Goal: Task Accomplishment & Management: Manage account settings

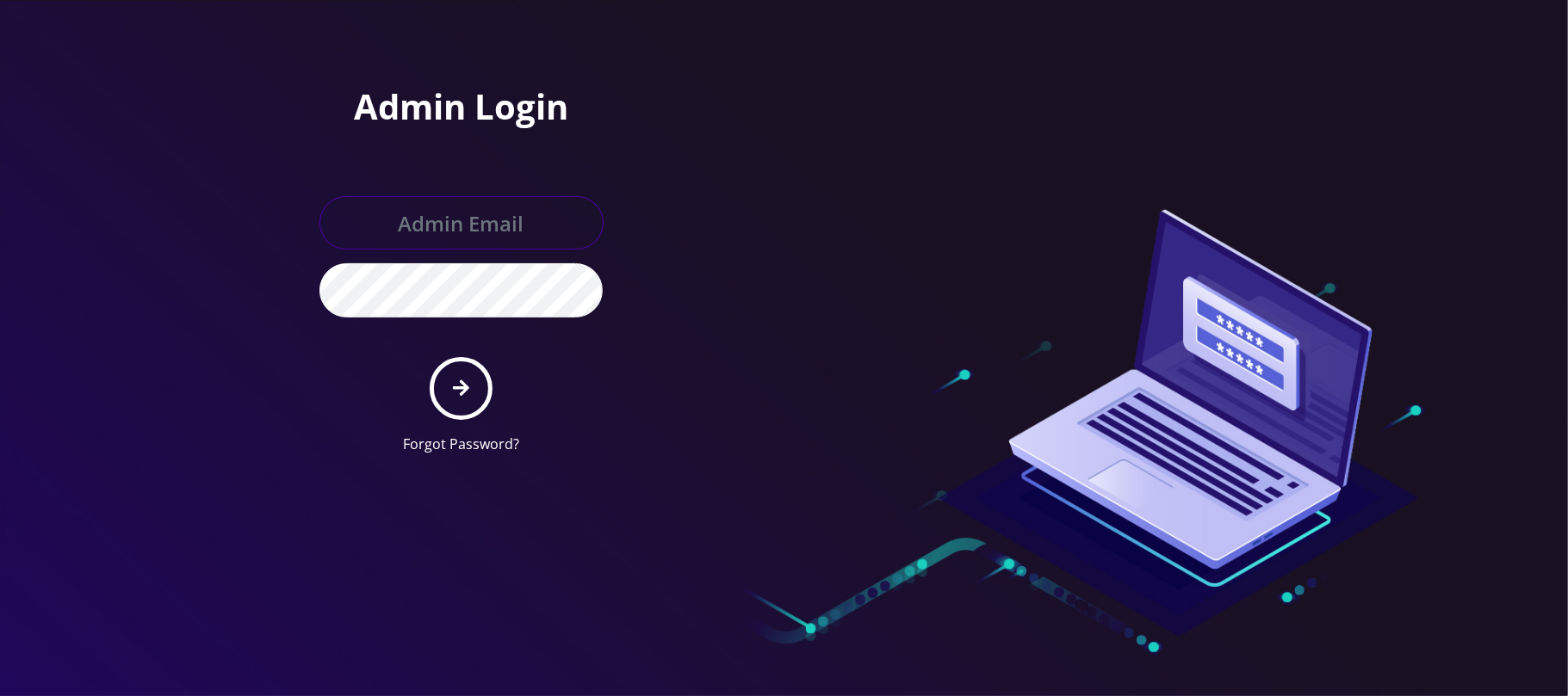
type input "[PERSON_NAME][EMAIL_ADDRESS][DOMAIN_NAME]"
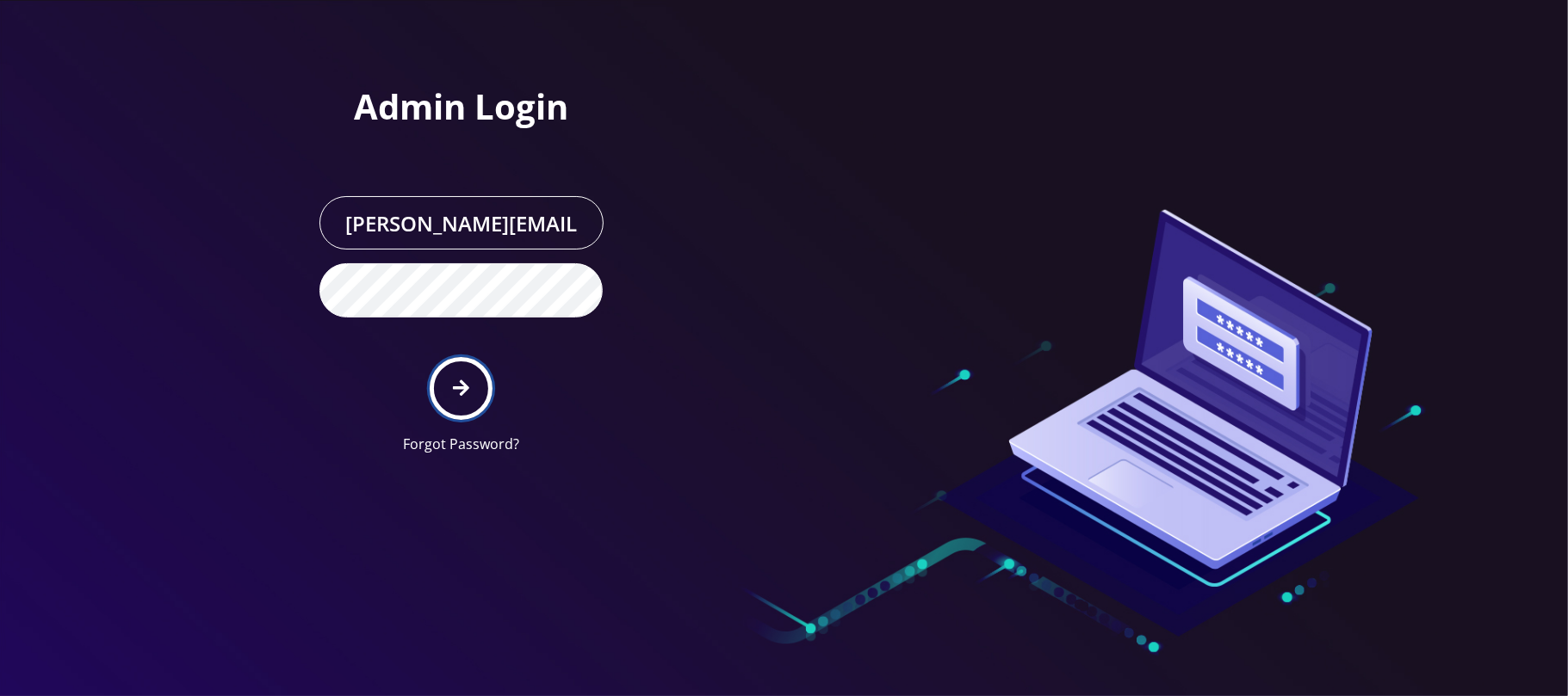
click at [451, 387] on button "submit" at bounding box center [461, 388] width 63 height 63
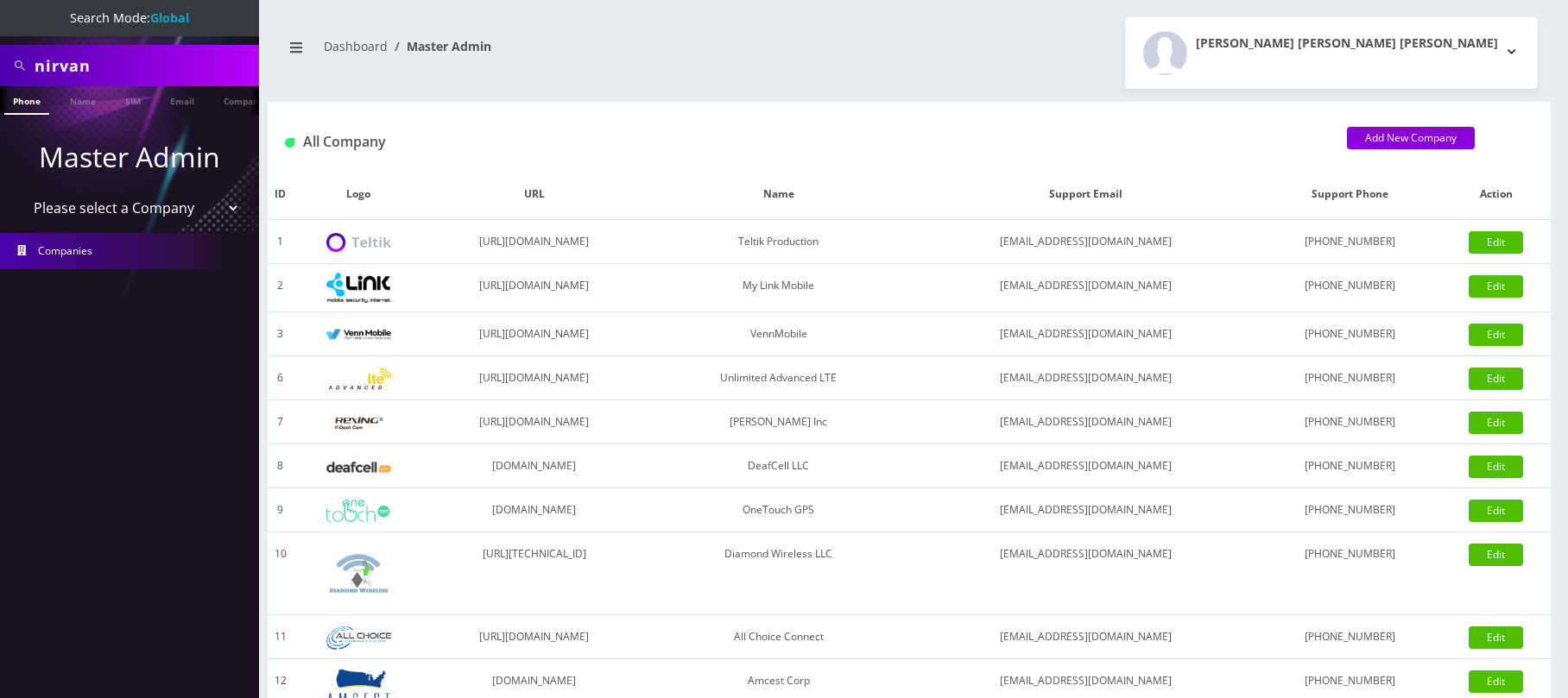
click at [119, 207] on select "Please select a Company Teltik Production My Link Mobile VennMobile Unlimited A…" at bounding box center [130, 208] width 220 height 33
select select "13"
click at [20, 192] on select "Please select a Company Teltik Production My Link Mobile VennMobile Unlimited A…" at bounding box center [130, 208] width 220 height 33
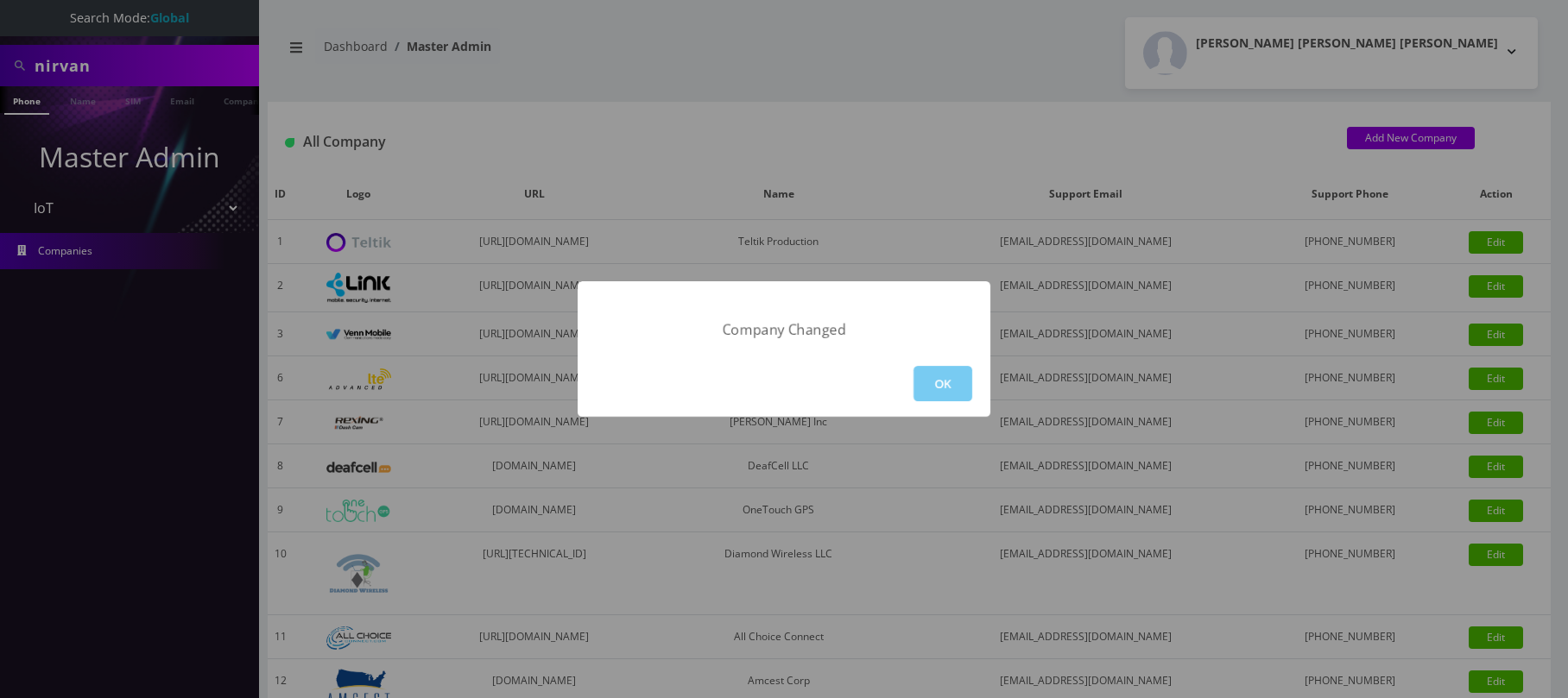
click at [964, 385] on button "OK" at bounding box center [942, 384] width 59 height 35
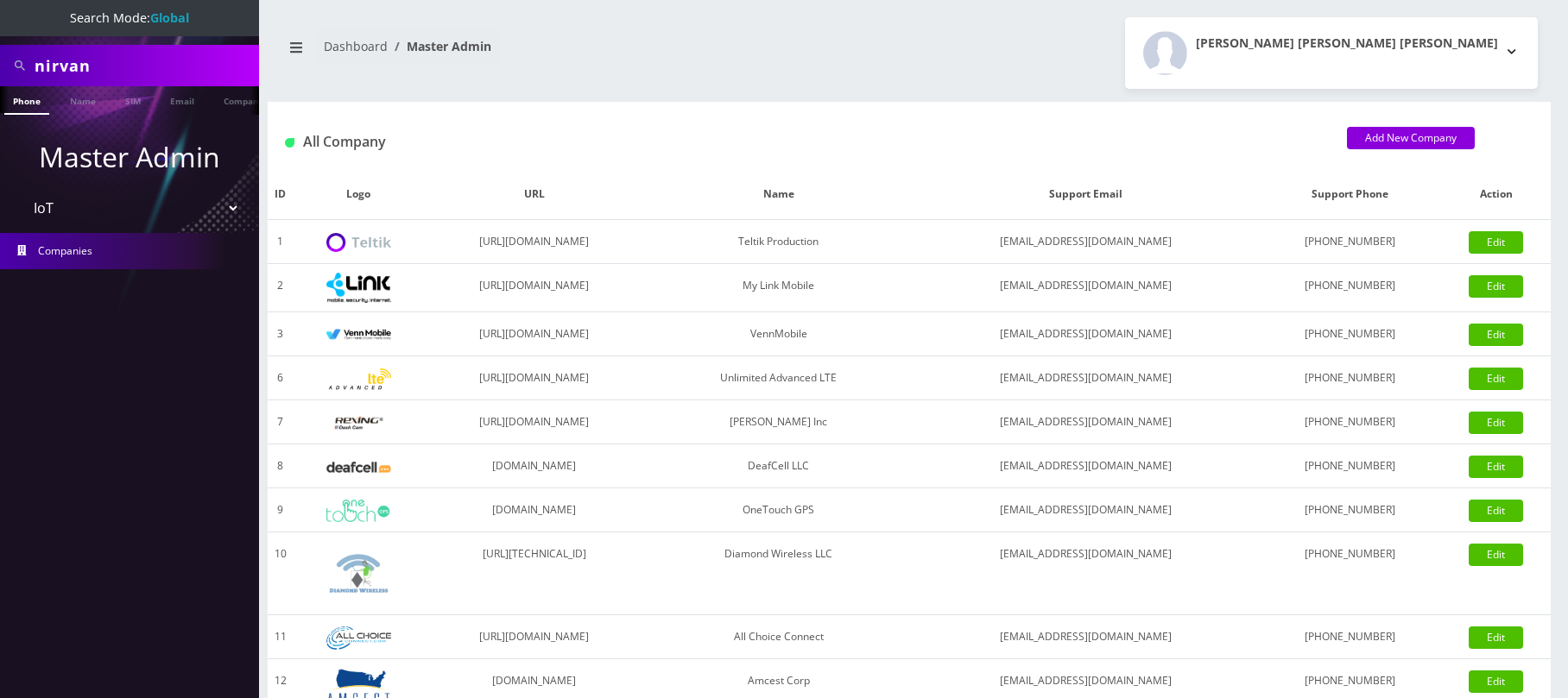
click at [125, 216] on select "Please select a Company Teltik Production My Link Mobile VennMobile Unlimited A…" at bounding box center [130, 208] width 220 height 33
click at [250, 391] on nav "Search Mode: Global nirvan Phone Name SIM Email Company Customer Master Admin P…" at bounding box center [130, 349] width 259 height 698
click at [70, 98] on link "Name" at bounding box center [83, 101] width 43 height 29
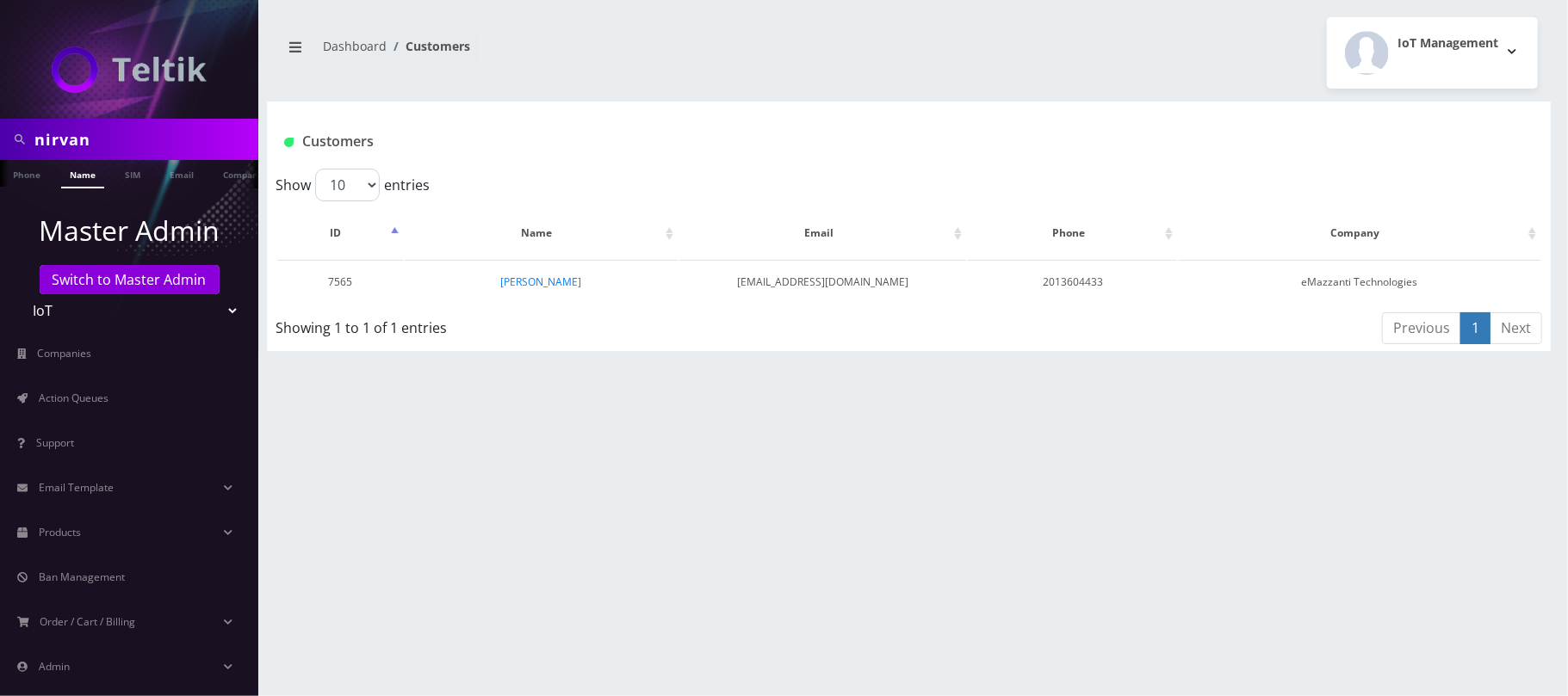
click at [73, 404] on span "Action Queues" at bounding box center [73, 399] width 70 height 15
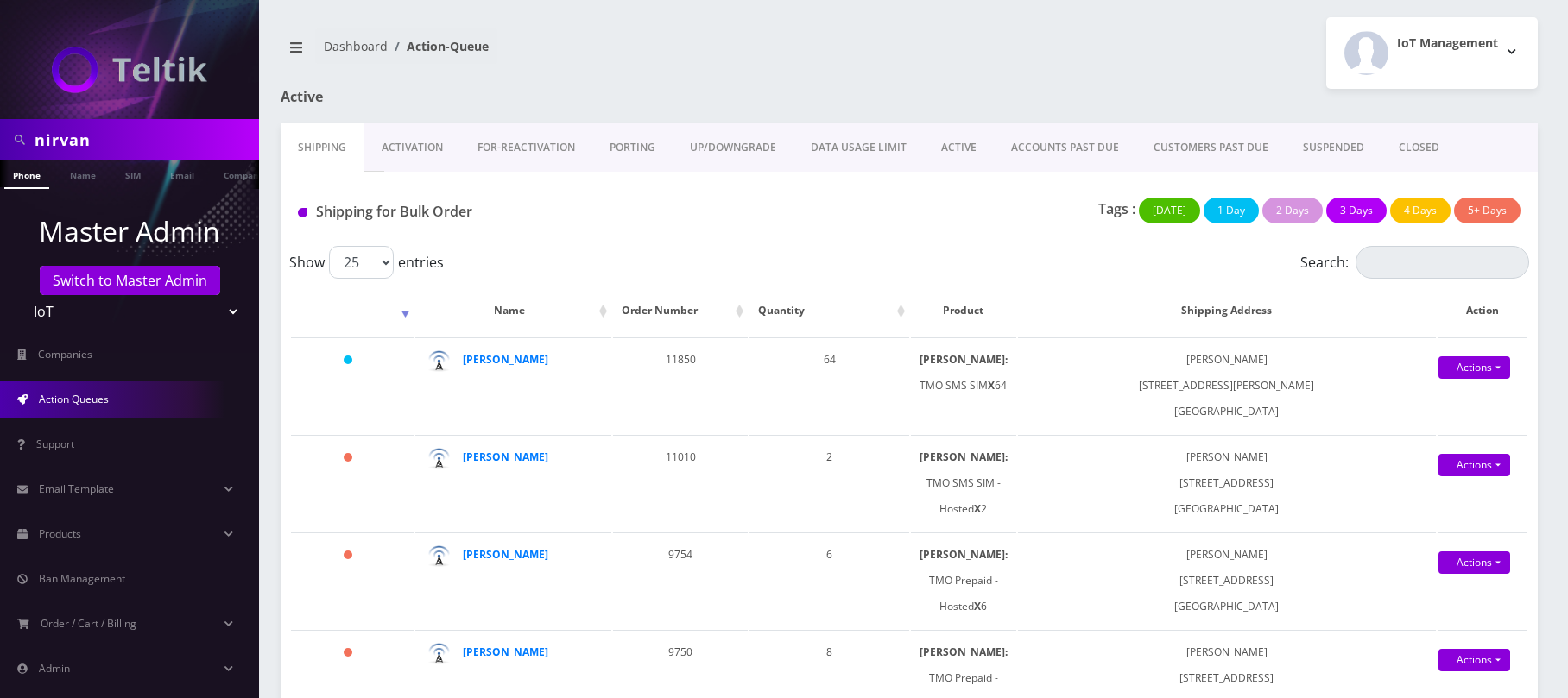
click at [428, 126] on link "Activation" at bounding box center [412, 148] width 96 height 50
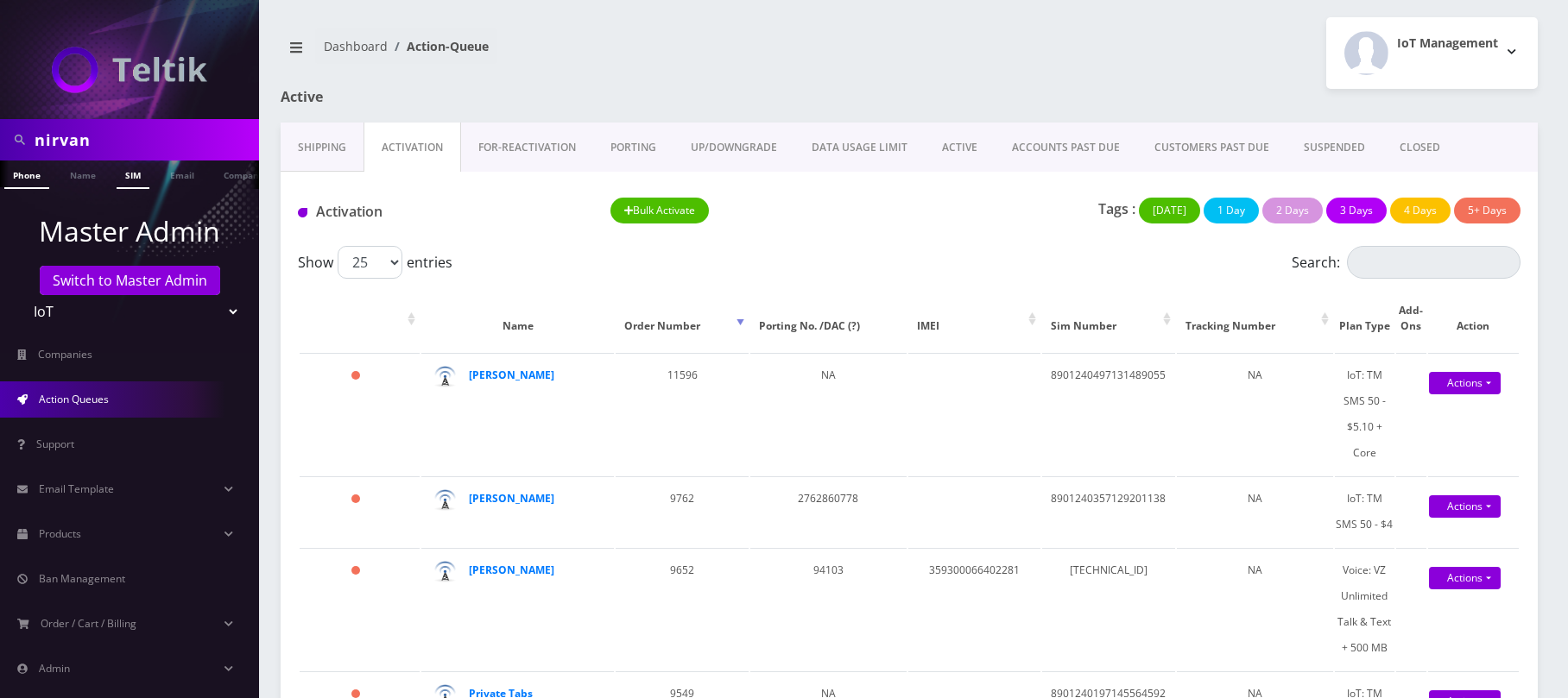
scroll to position [0, 8]
click at [79, 182] on link "Name" at bounding box center [75, 174] width 43 height 29
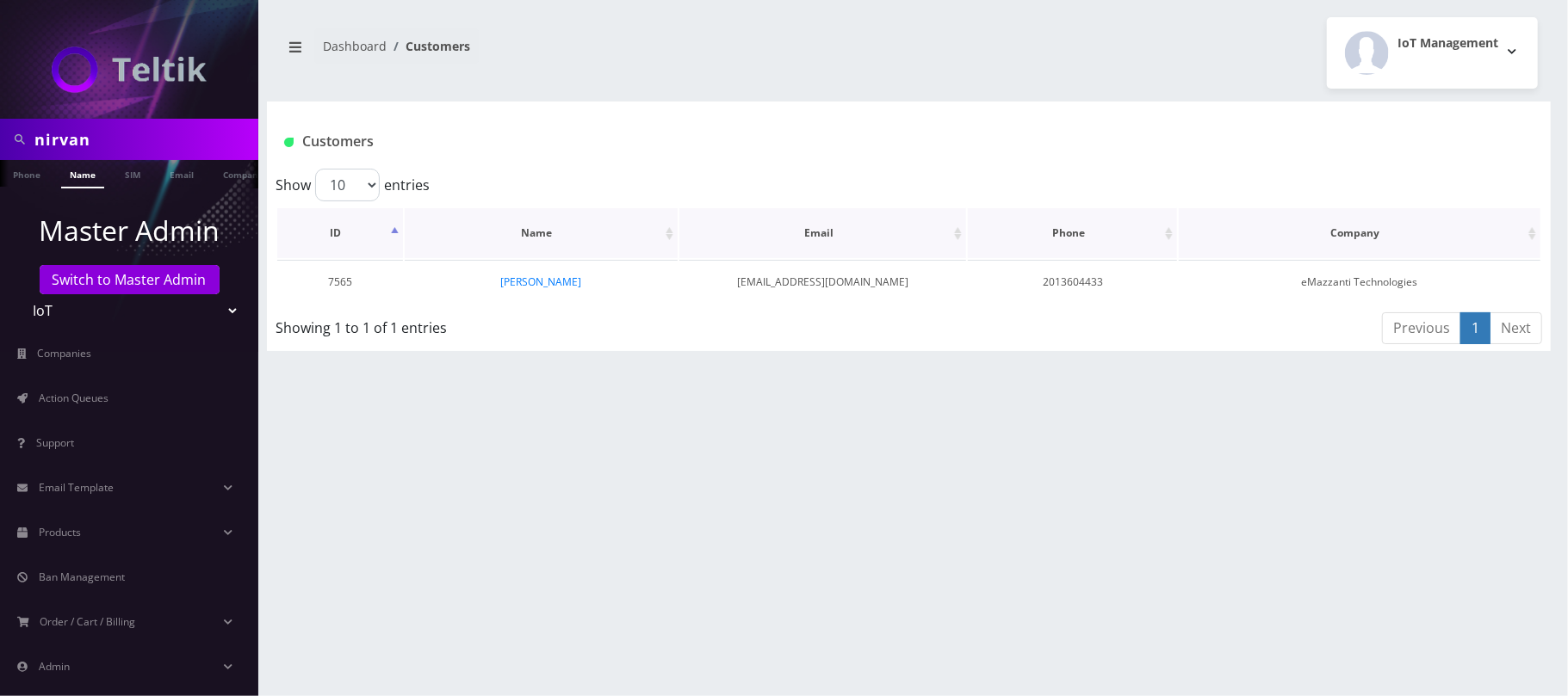
scroll to position [0, 28]
click at [507, 274] on link "Nirvan Ramoutar" at bounding box center [540, 282] width 81 height 15
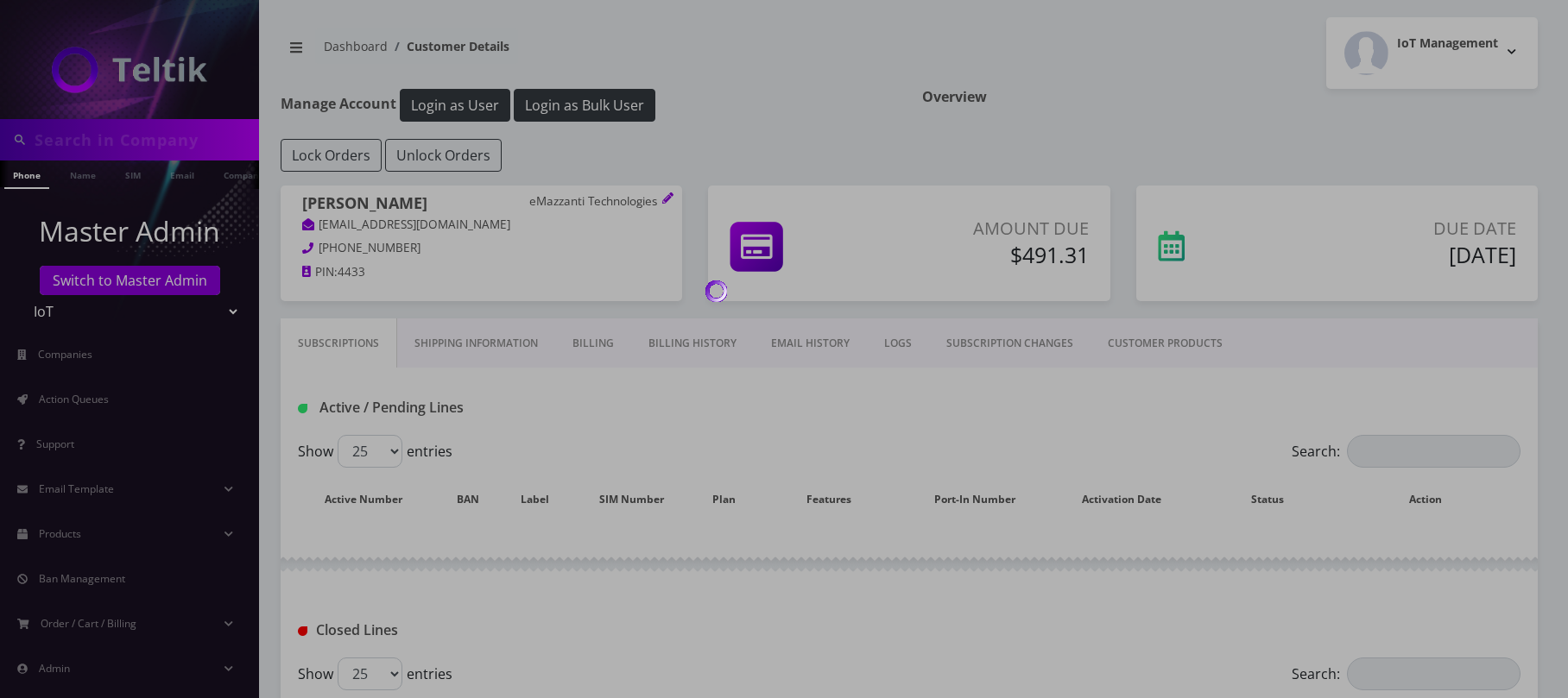
type input "nirvan"
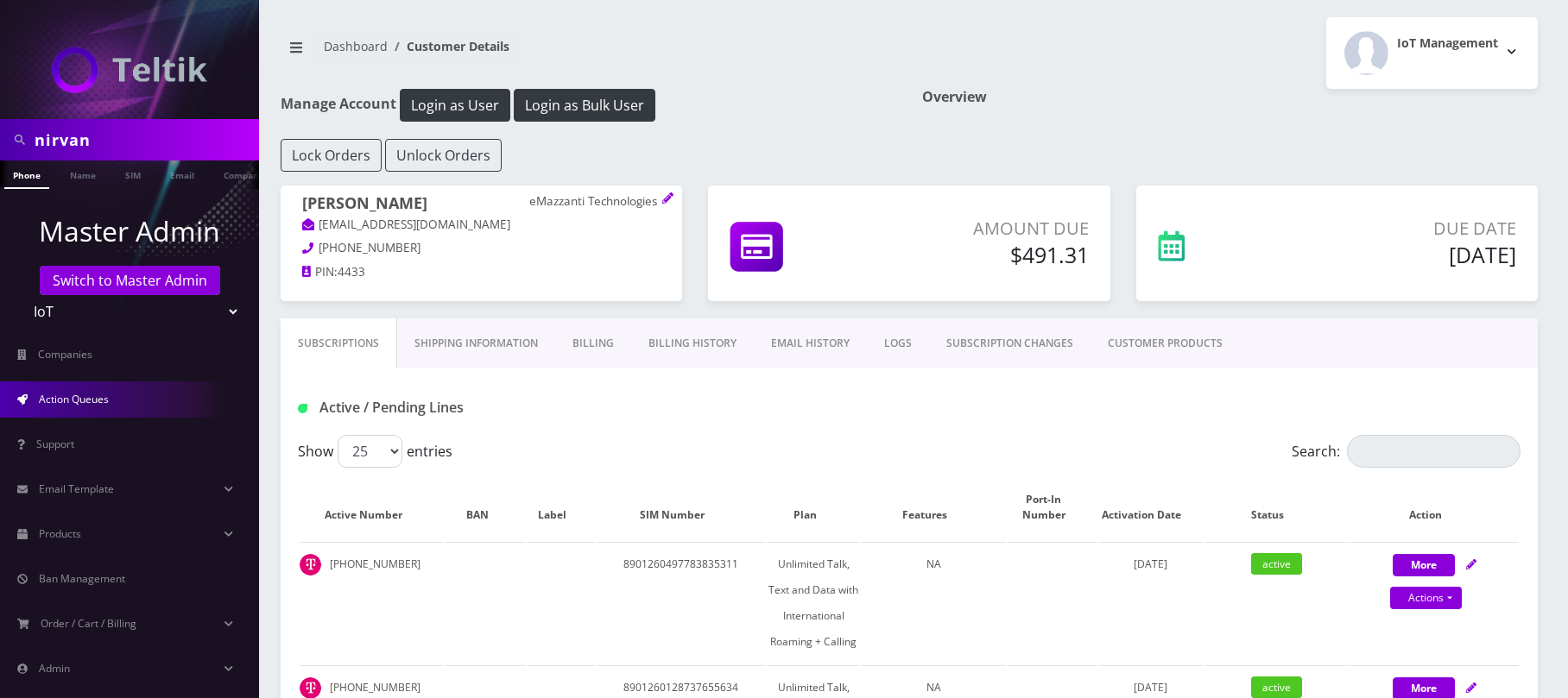
click at [76, 399] on span "Action Queues" at bounding box center [74, 400] width 70 height 15
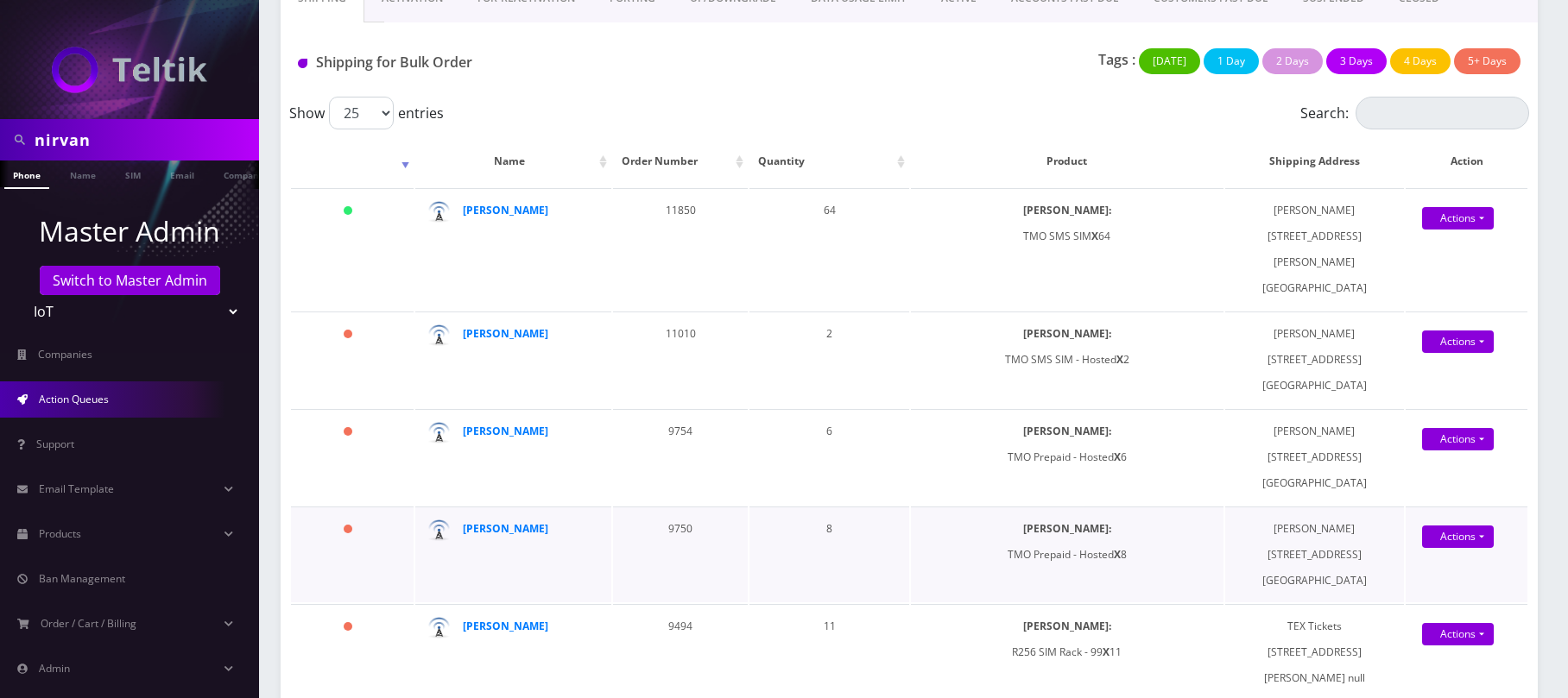
scroll to position [115, 0]
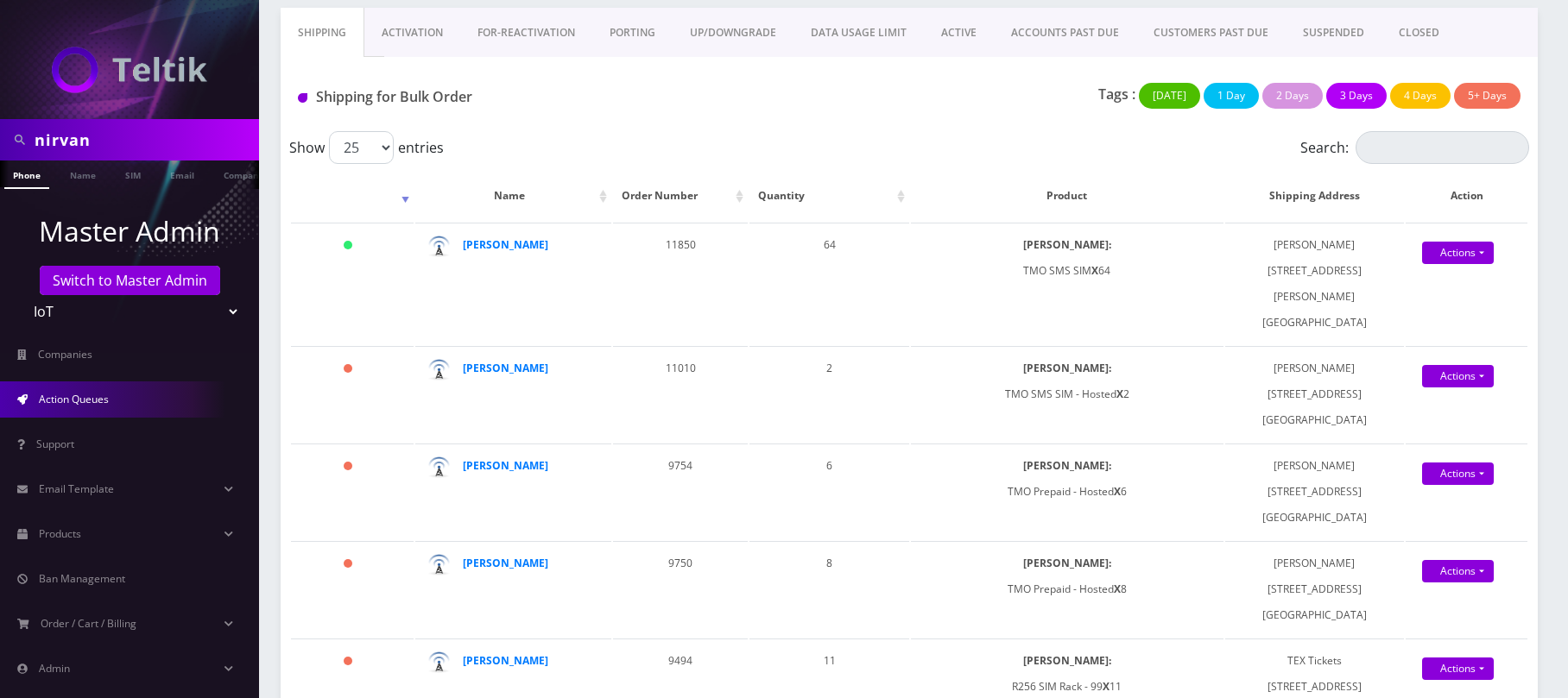
click at [418, 35] on link "Activation" at bounding box center [412, 33] width 96 height 50
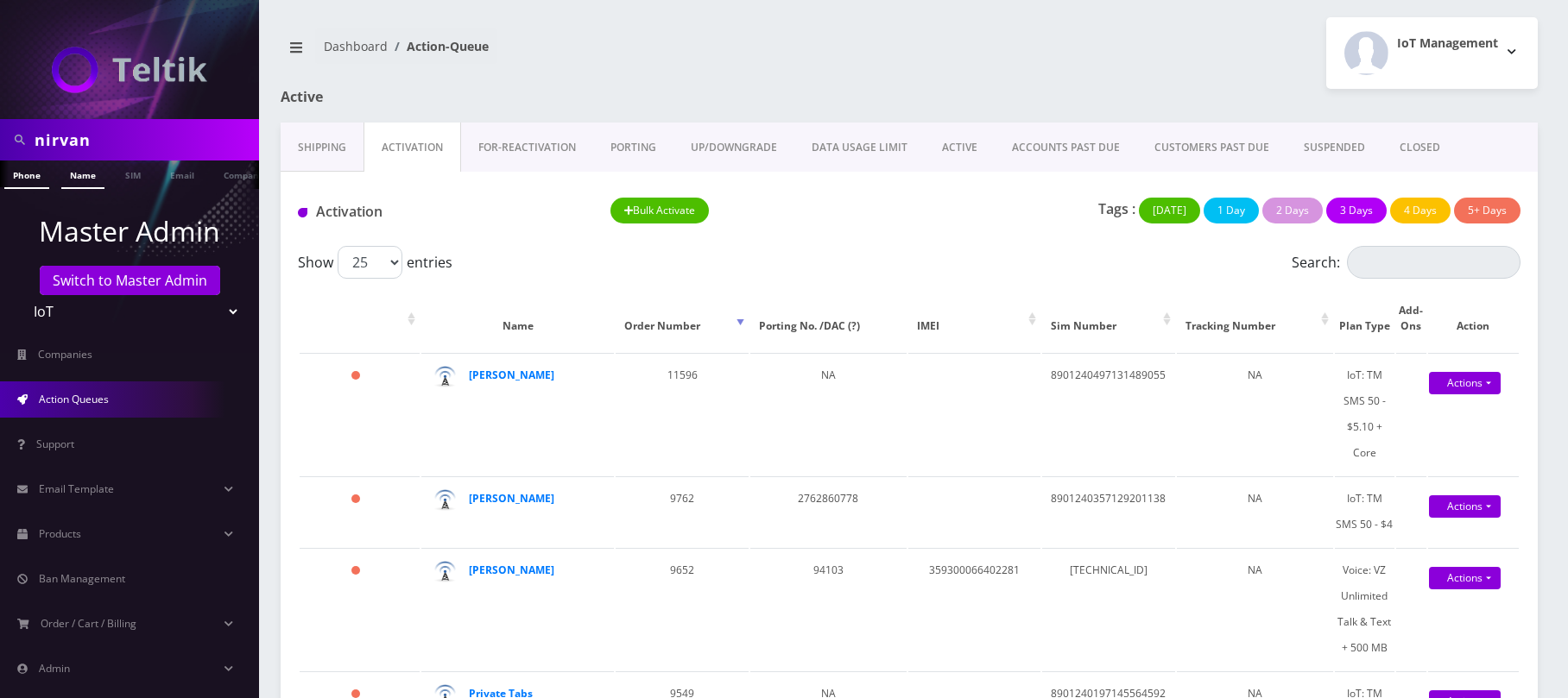
click at [80, 173] on link "Name" at bounding box center [83, 174] width 43 height 29
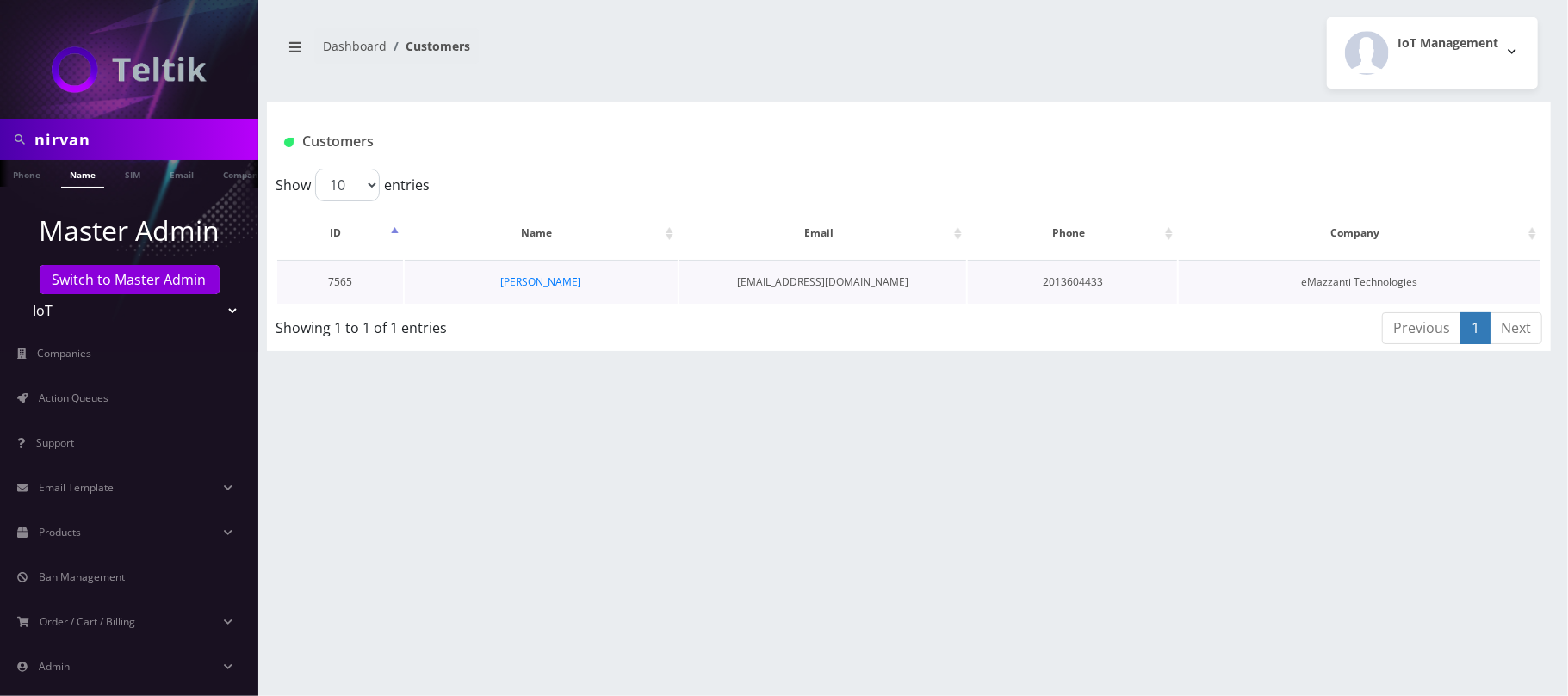
click at [561, 290] on td "[PERSON_NAME]" at bounding box center [541, 282] width 273 height 44
click at [561, 284] on link "[PERSON_NAME]" at bounding box center [540, 282] width 81 height 15
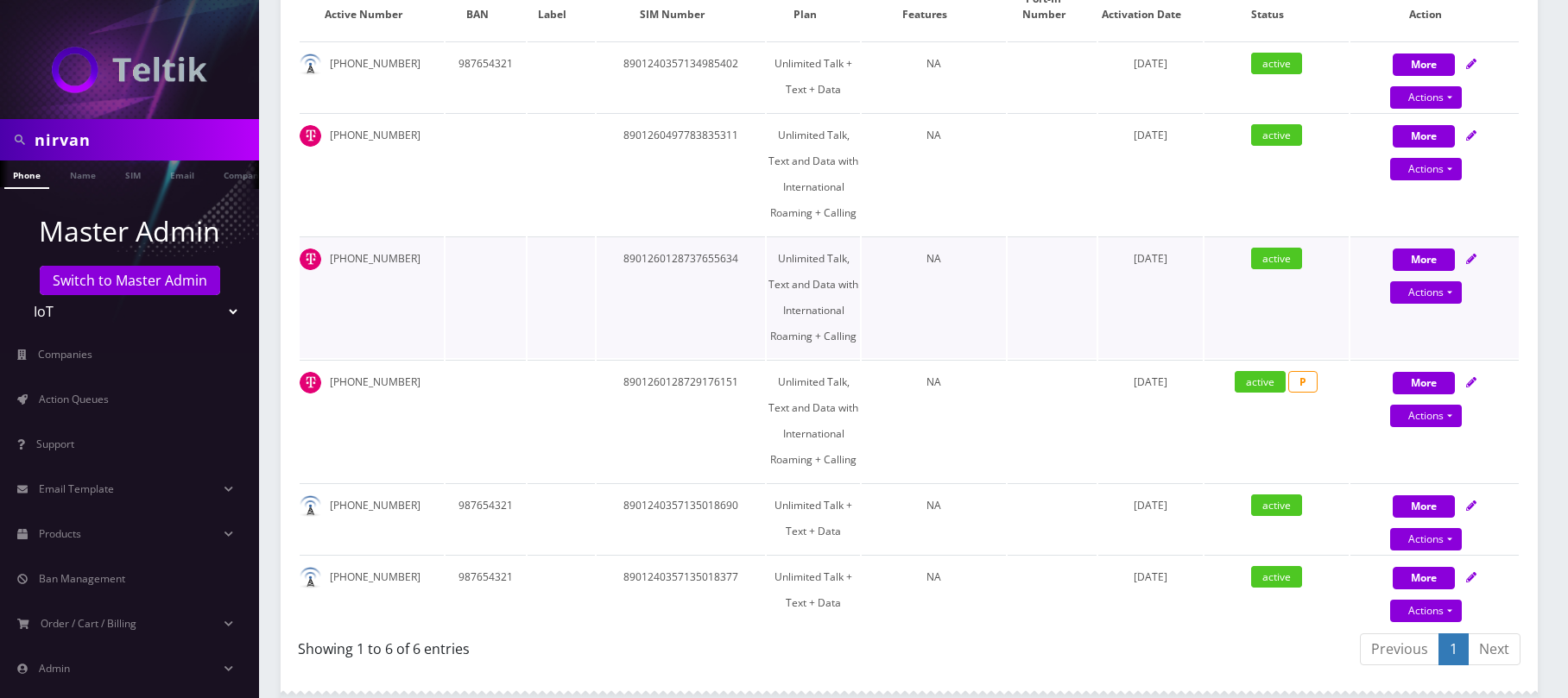
scroll to position [575, 0]
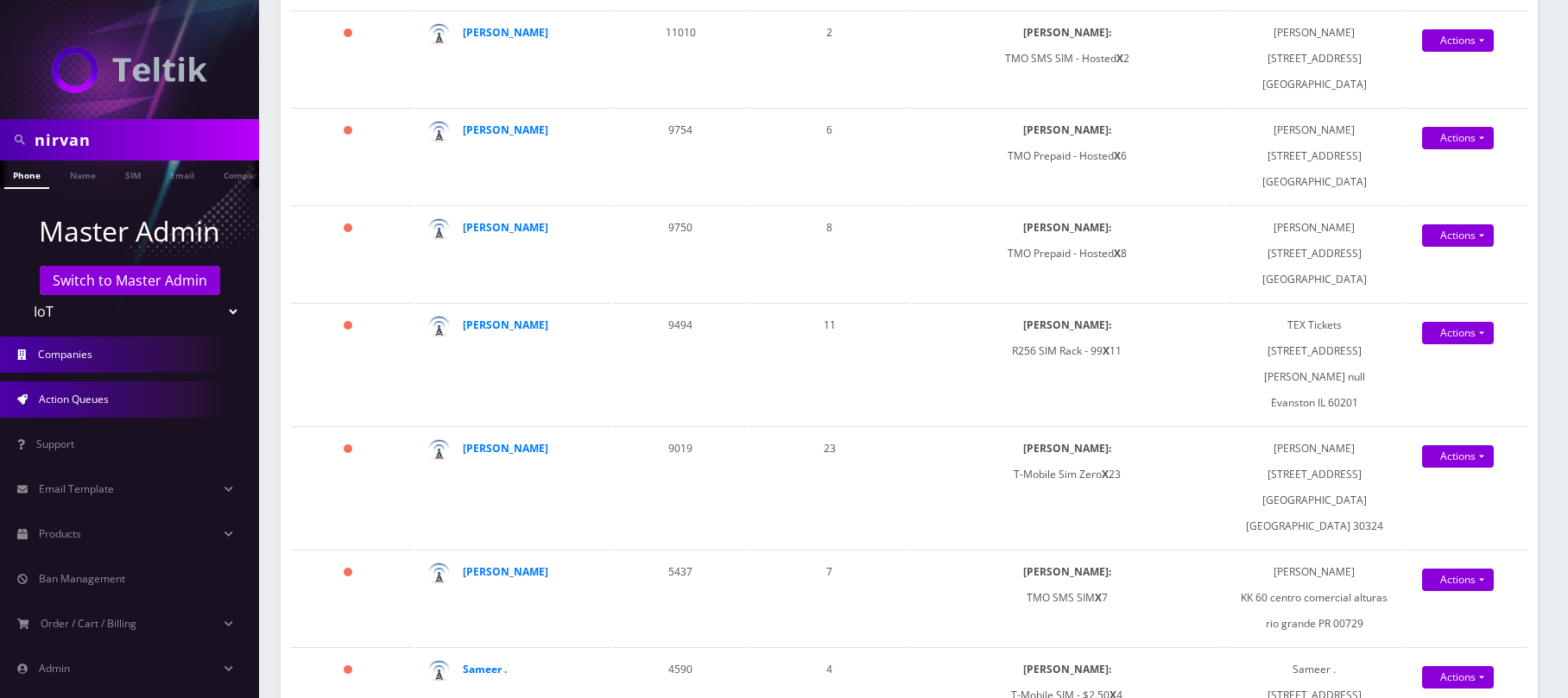
scroll to position [229, 0]
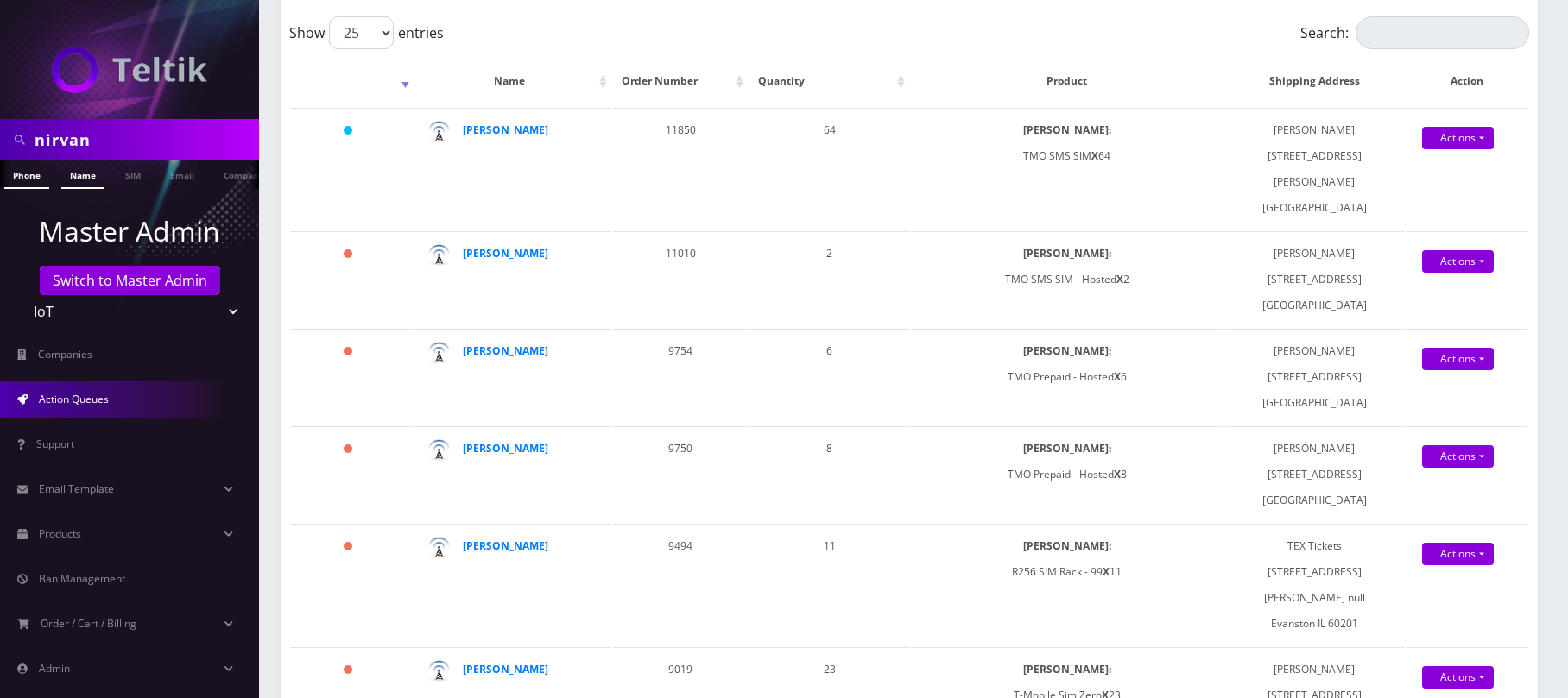
click at [89, 180] on link "Name" at bounding box center [83, 174] width 43 height 29
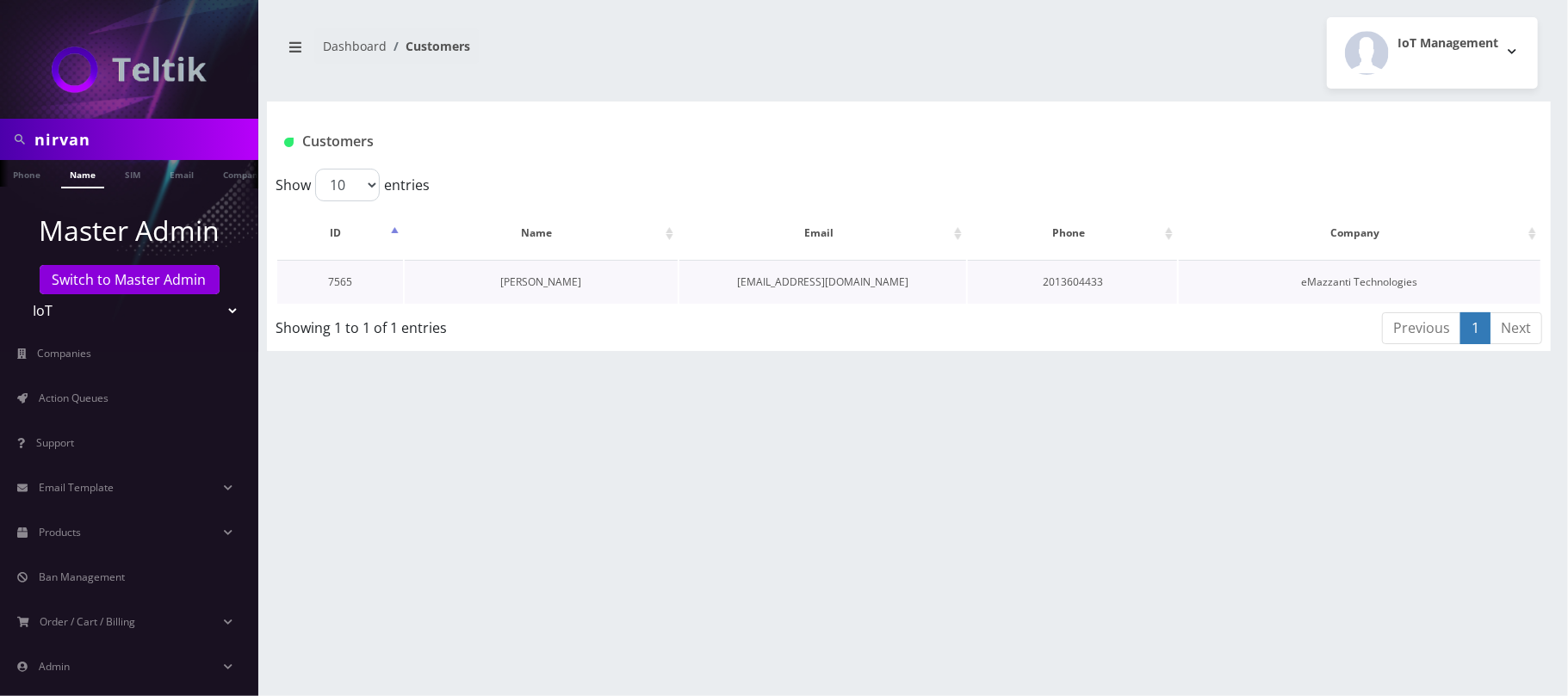
click at [534, 280] on link "[PERSON_NAME]" at bounding box center [540, 282] width 81 height 15
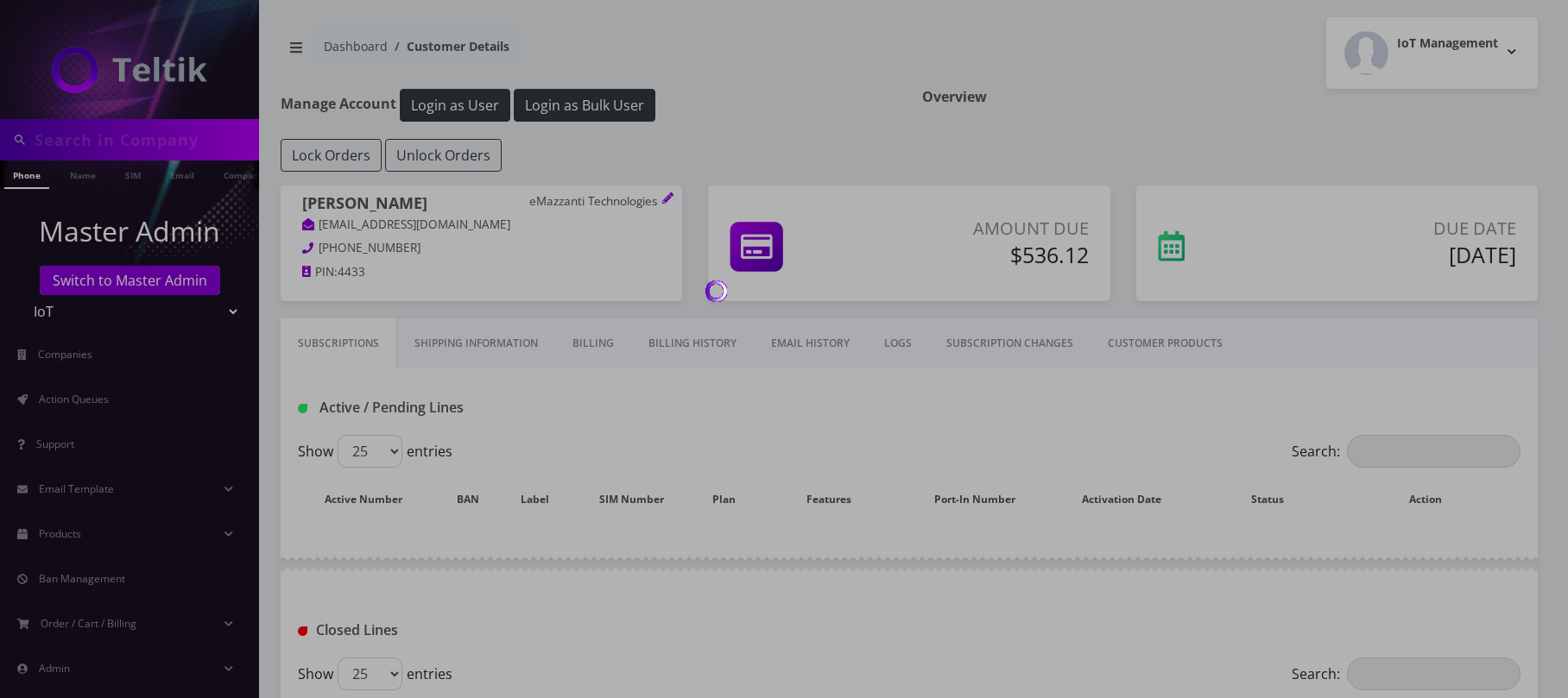
type input "nirvan"
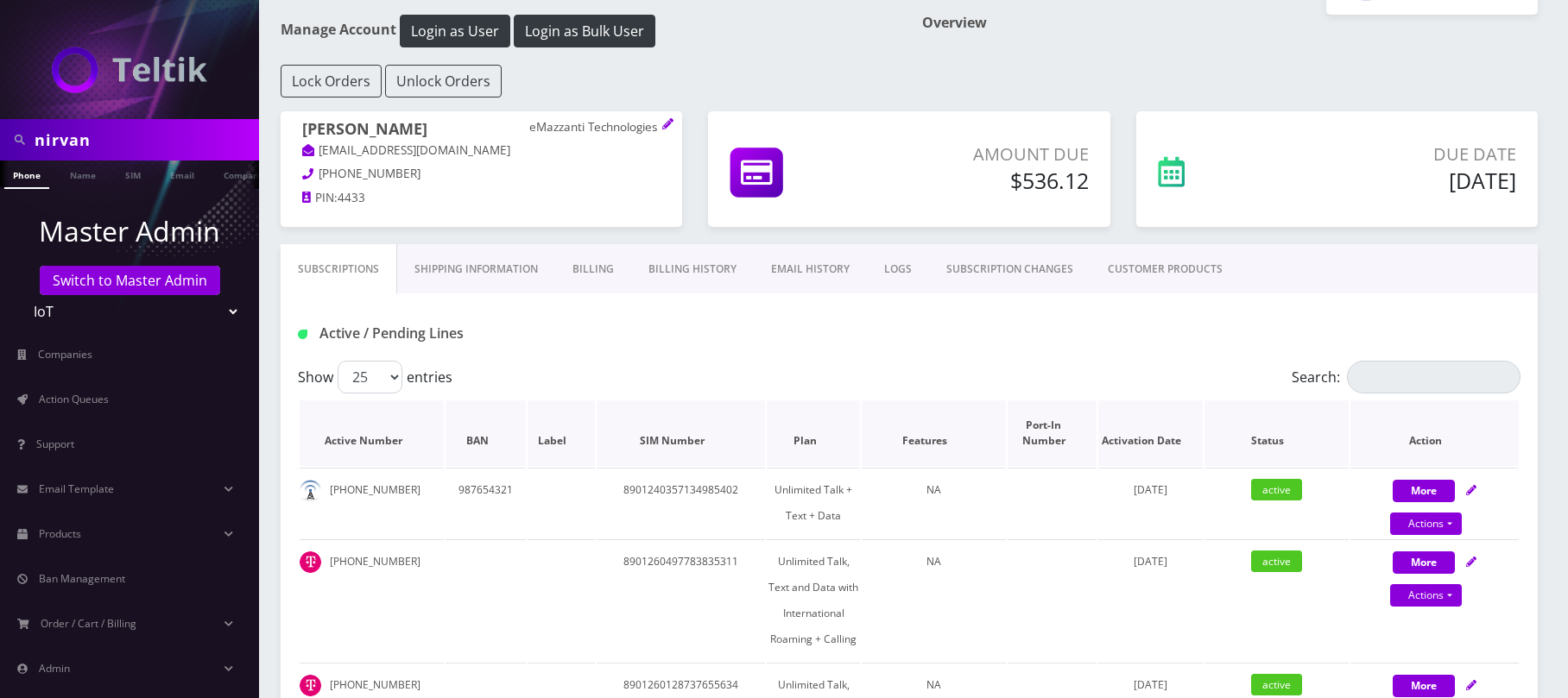
scroll to position [229, 0]
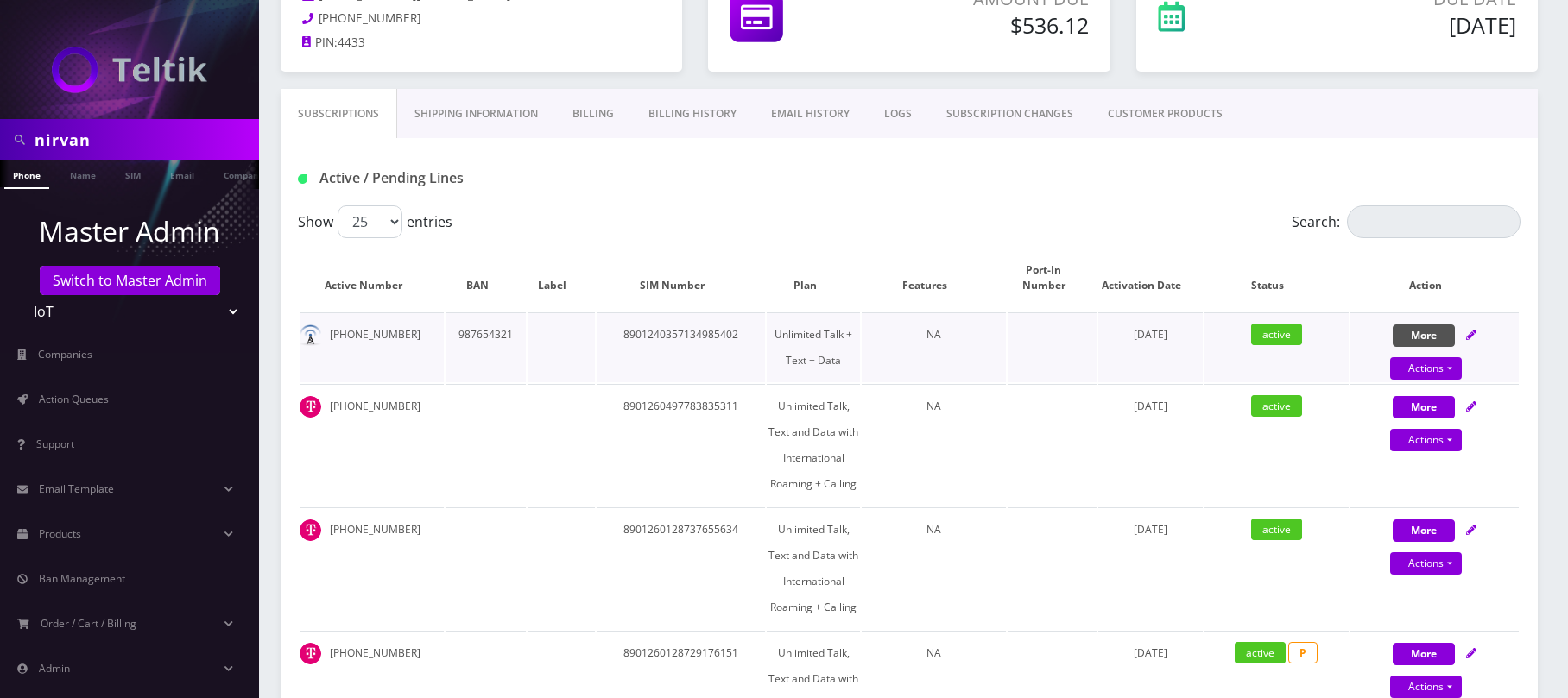
click at [1436, 335] on button "More" at bounding box center [1424, 335] width 62 height 22
select select "TMO eSim - $10 (Domestic)"
select select "400"
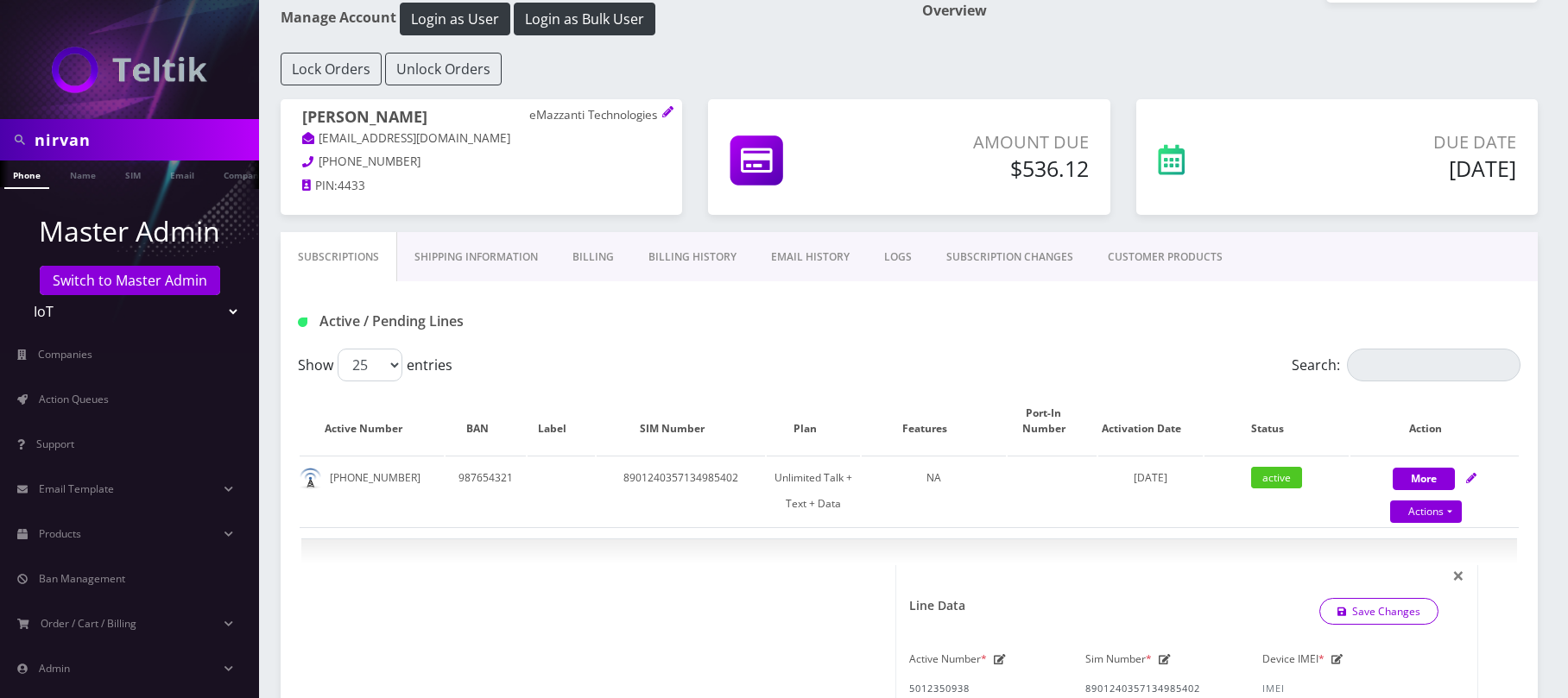
scroll to position [460, 0]
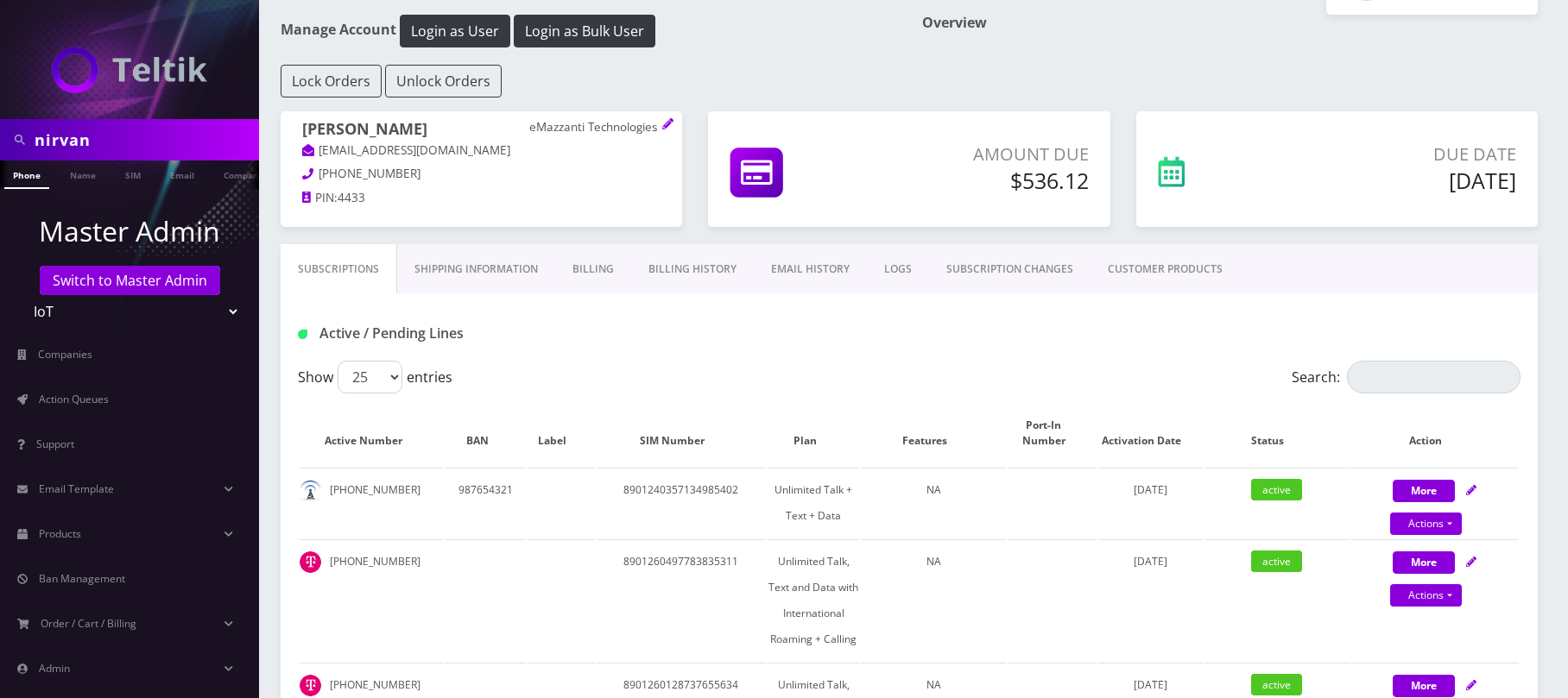
scroll to position [115, 0]
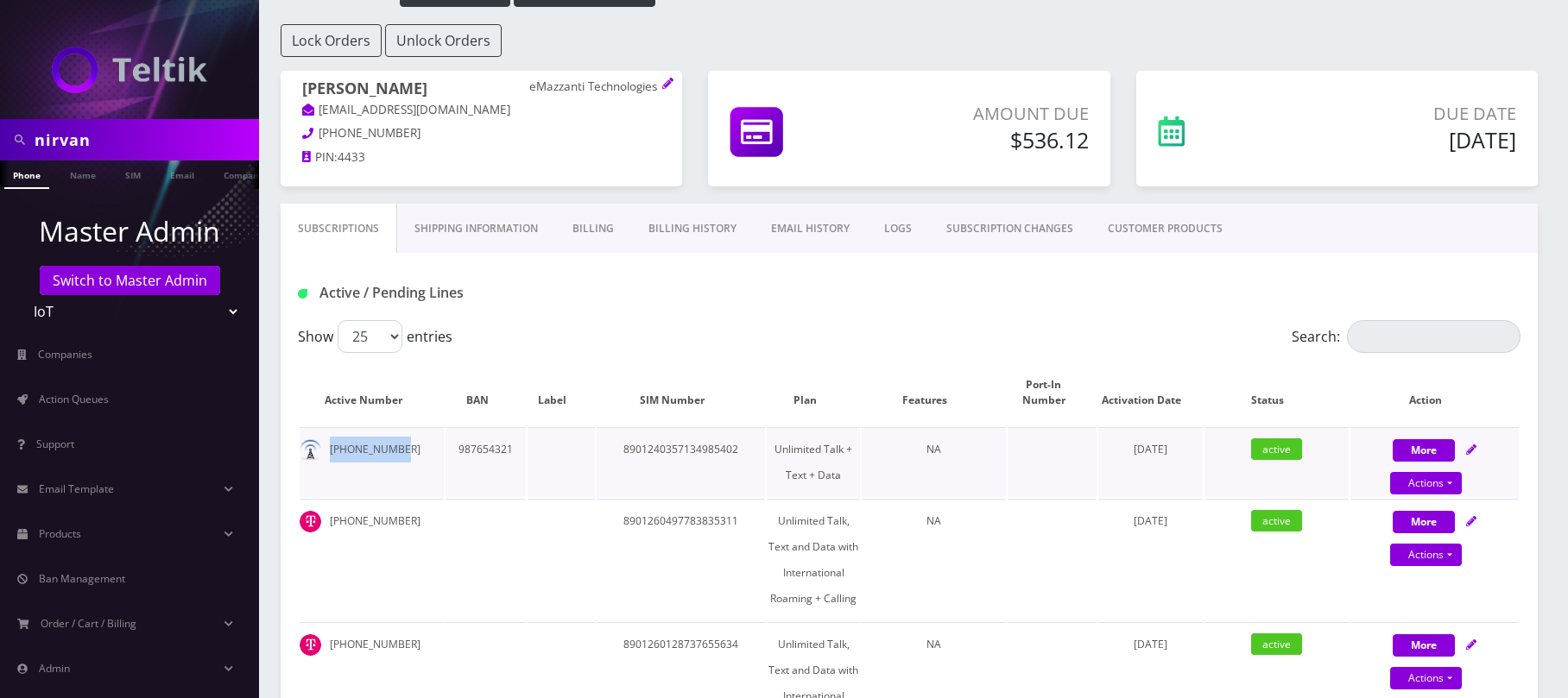
drag, startPoint x: 392, startPoint y: 456, endPoint x: 332, endPoint y: 454, distance: 60.0
click at [332, 454] on td "[PHONE_NUMBER]" at bounding box center [371, 462] width 144 height 70
copy td "[PHONE_NUMBER]"
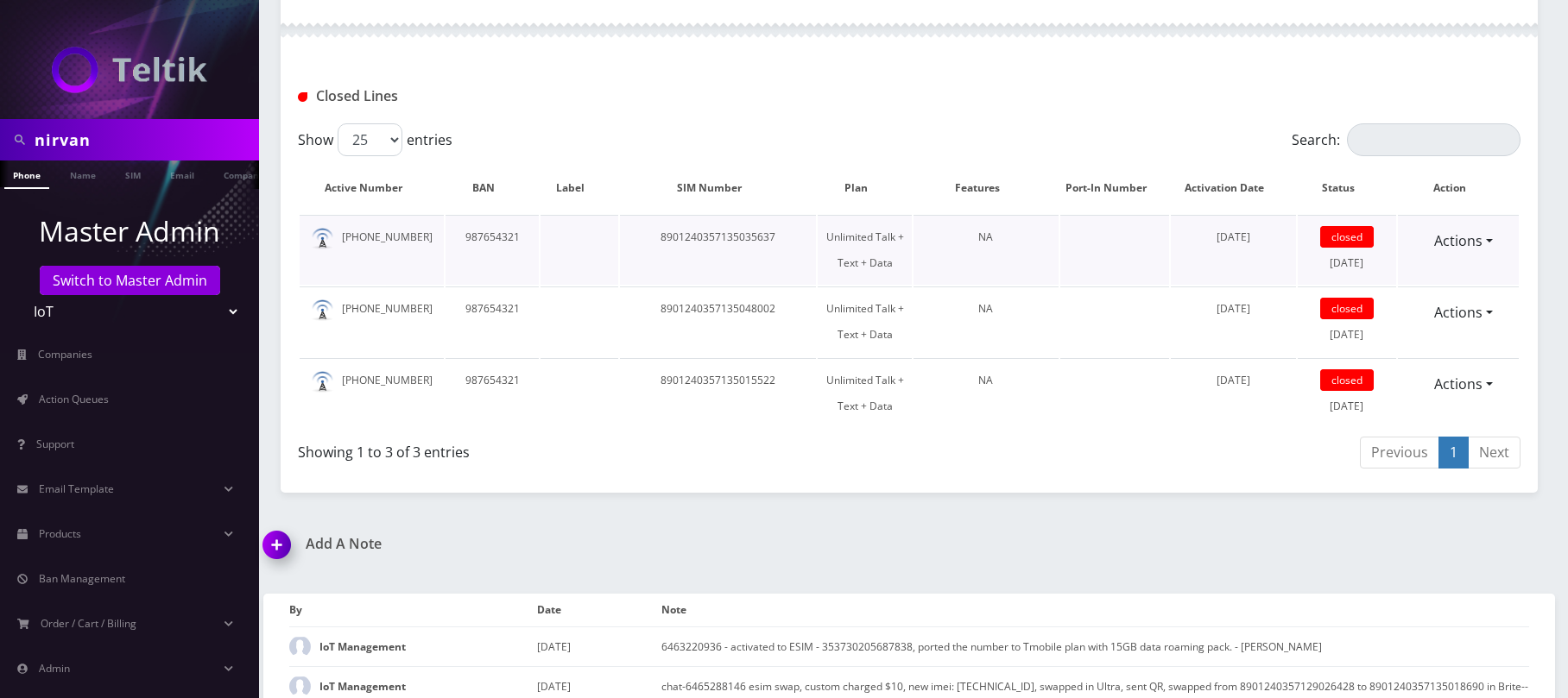
scroll to position [1036, 0]
